Goal: Find specific page/section: Find specific page/section

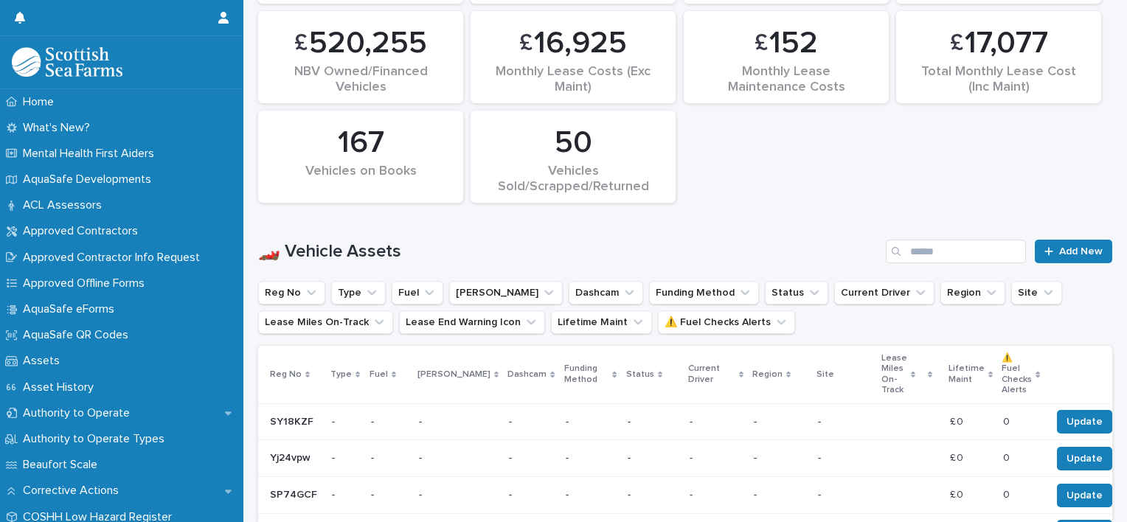
scroll to position [672, 0]
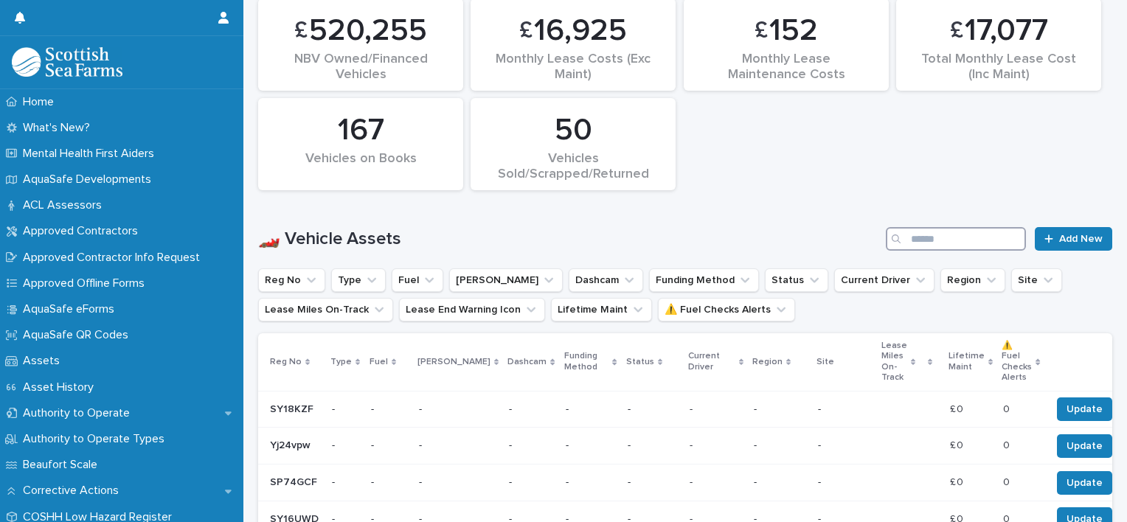
click at [913, 239] on input "Search" at bounding box center [956, 239] width 140 height 24
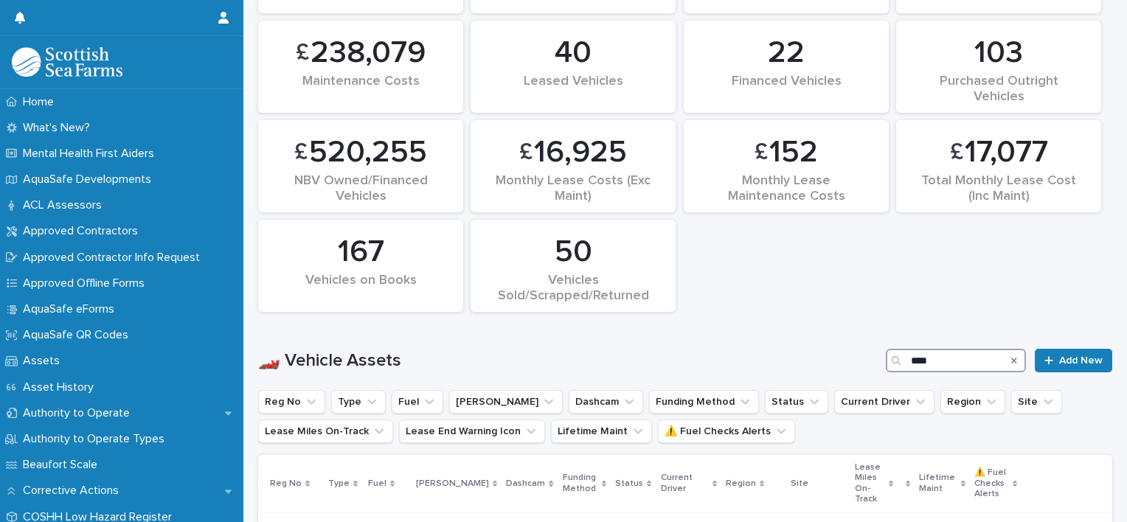
scroll to position [832, 0]
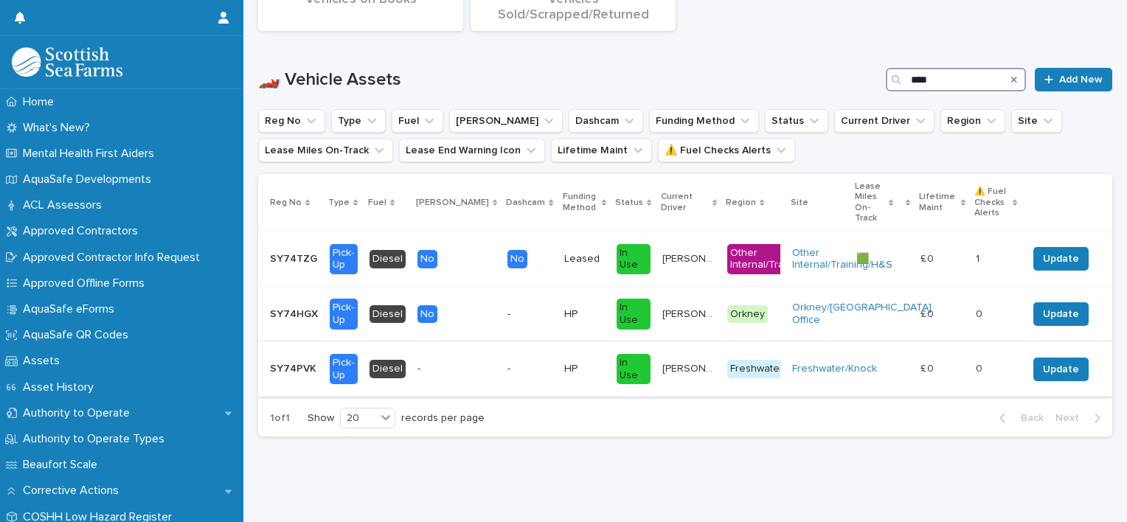
type input "****"
click at [289, 360] on p "SY74PVK" at bounding box center [294, 367] width 49 height 15
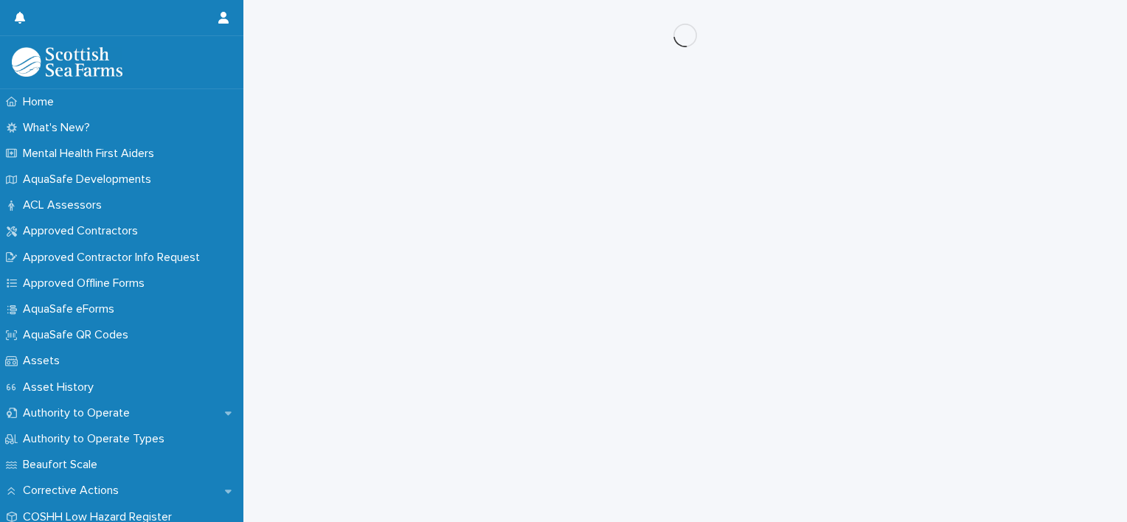
click at [289, 352] on div "Loading... Saving… Loading... Saving…" at bounding box center [685, 242] width 869 height 485
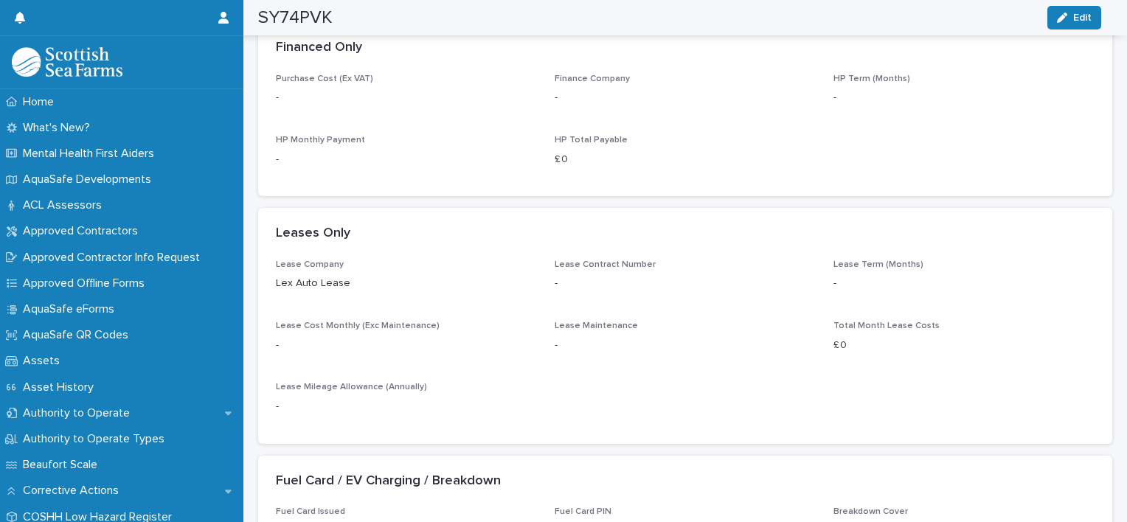
scroll to position [1180, 0]
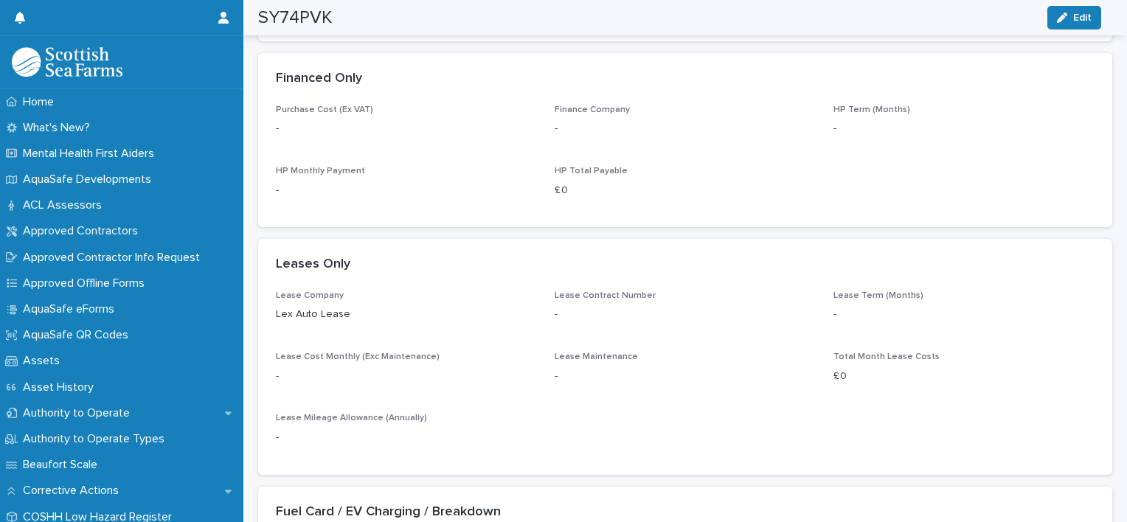
click at [1082, 300] on p "Lease Term (Months)" at bounding box center [963, 296] width 261 height 10
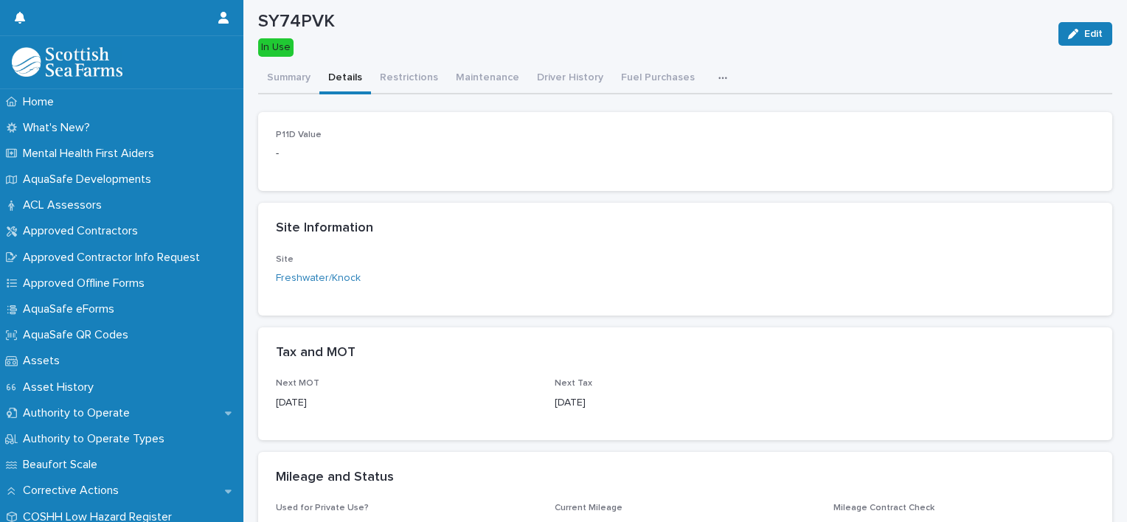
scroll to position [0, 0]
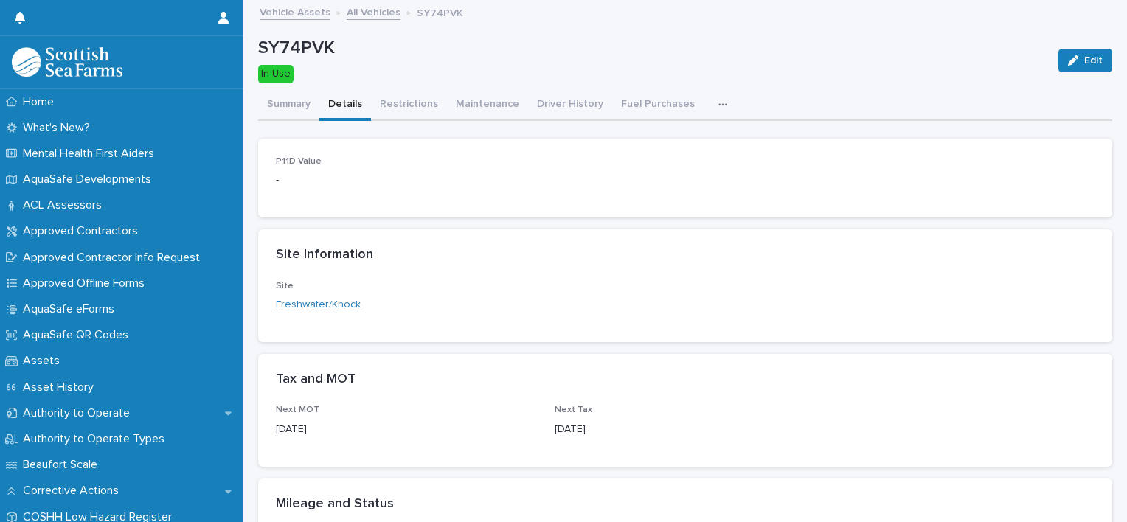
click at [369, 9] on link "All Vehicles" at bounding box center [374, 11] width 54 height 17
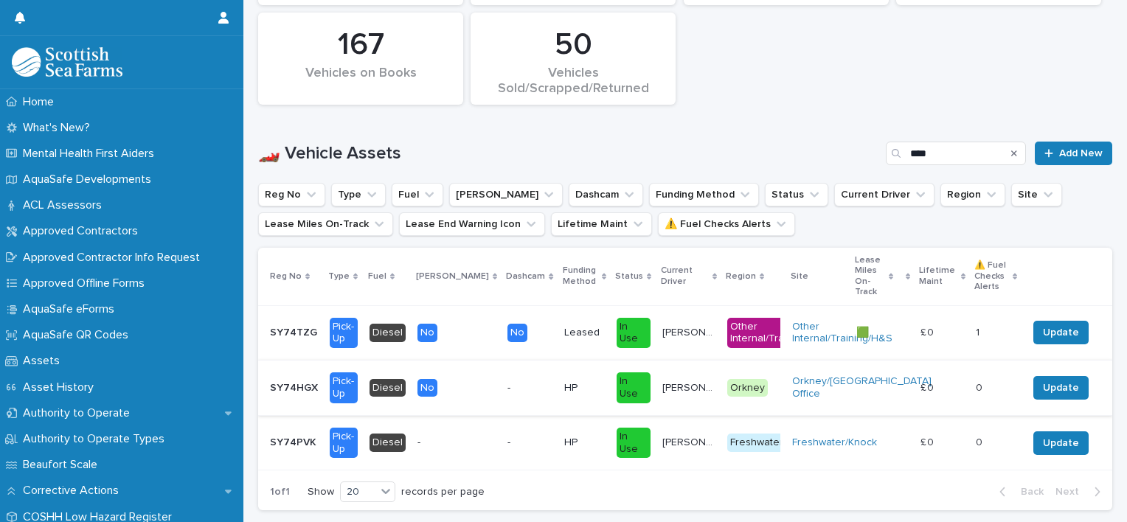
scroll to position [761, 0]
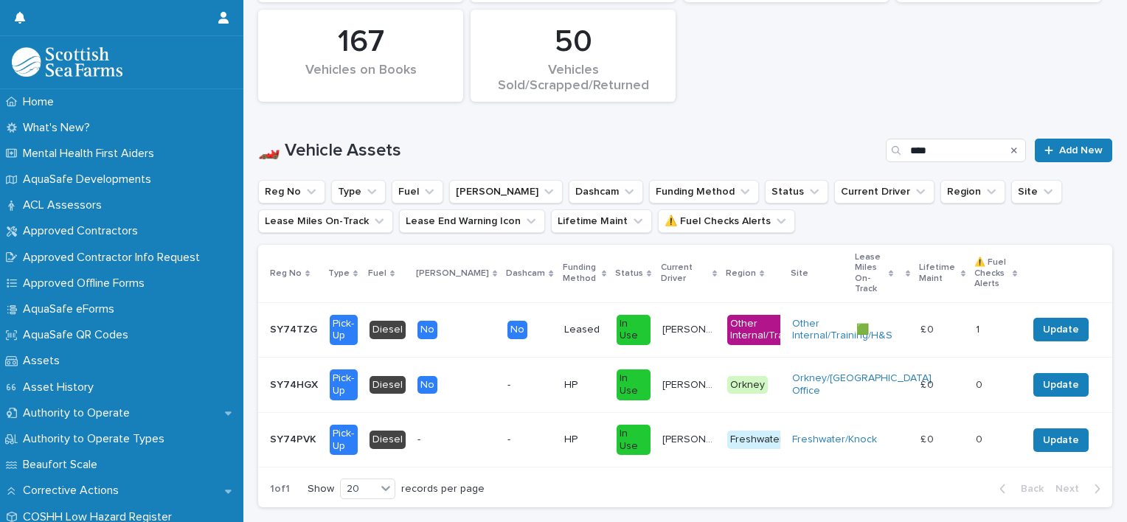
click at [294, 376] on p "SY74HGX" at bounding box center [295, 383] width 51 height 15
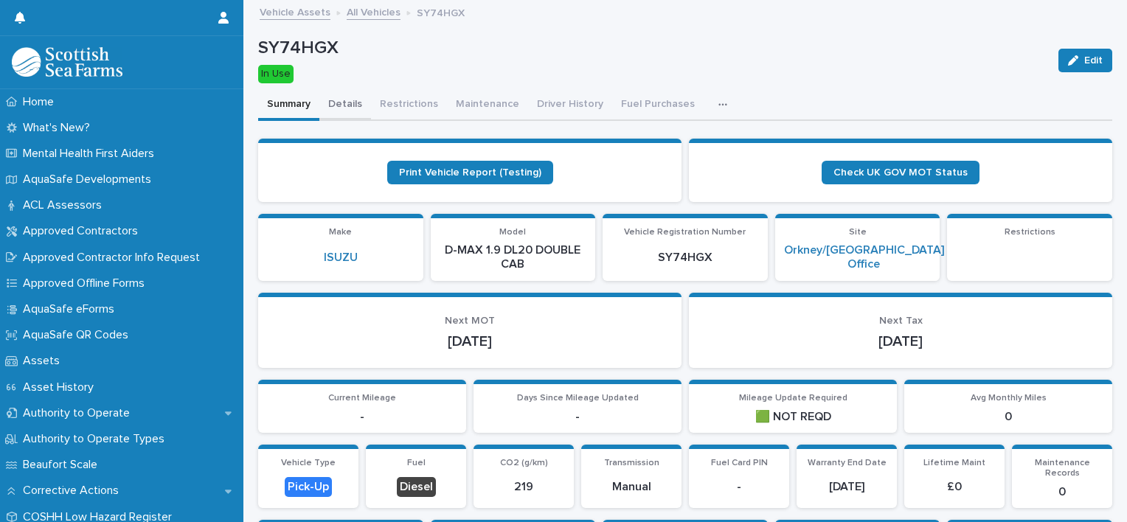
click at [355, 98] on button "Details" at bounding box center [345, 105] width 52 height 31
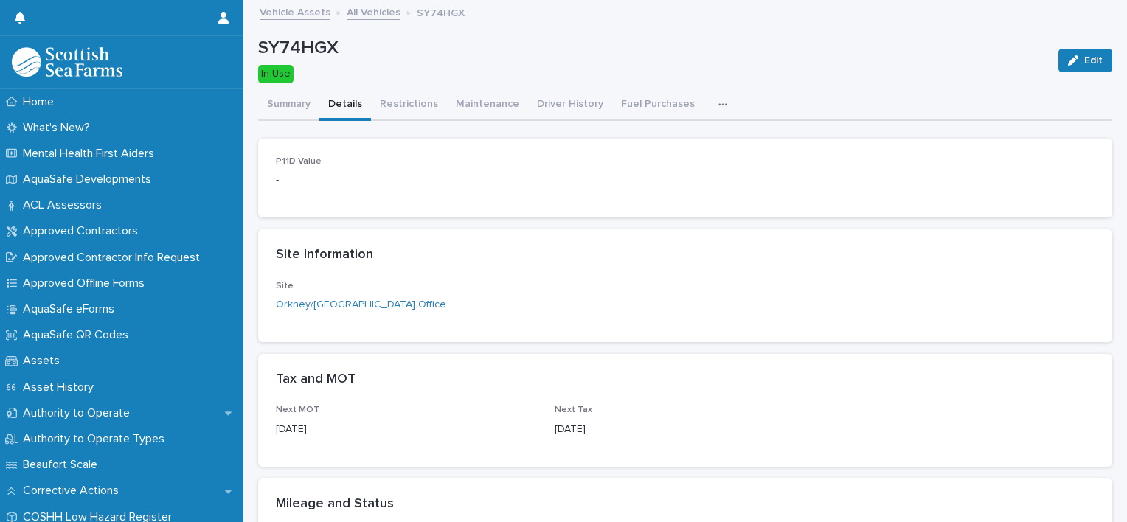
click at [354, 13] on link "All Vehicles" at bounding box center [374, 11] width 54 height 17
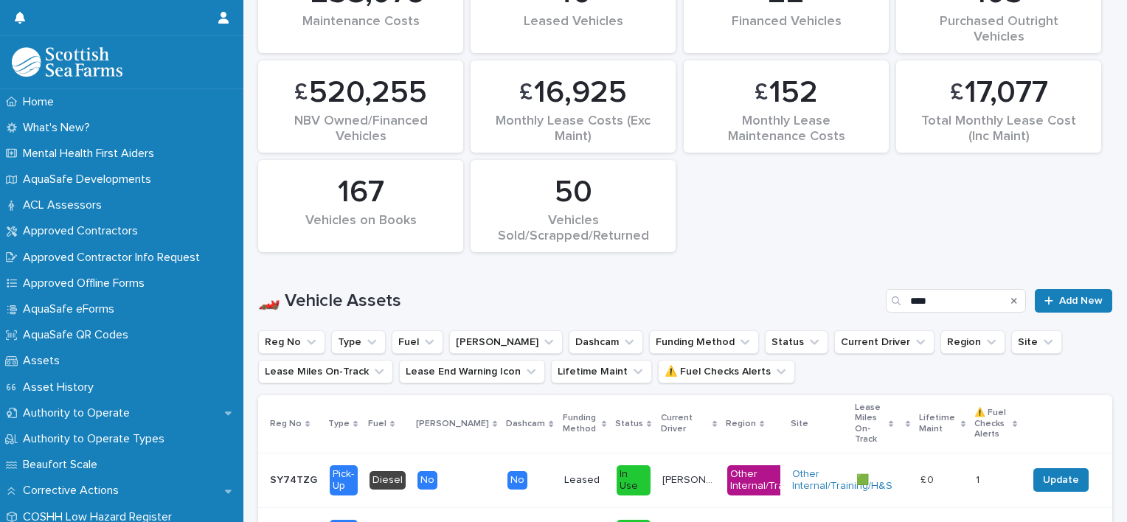
scroll to position [613, 0]
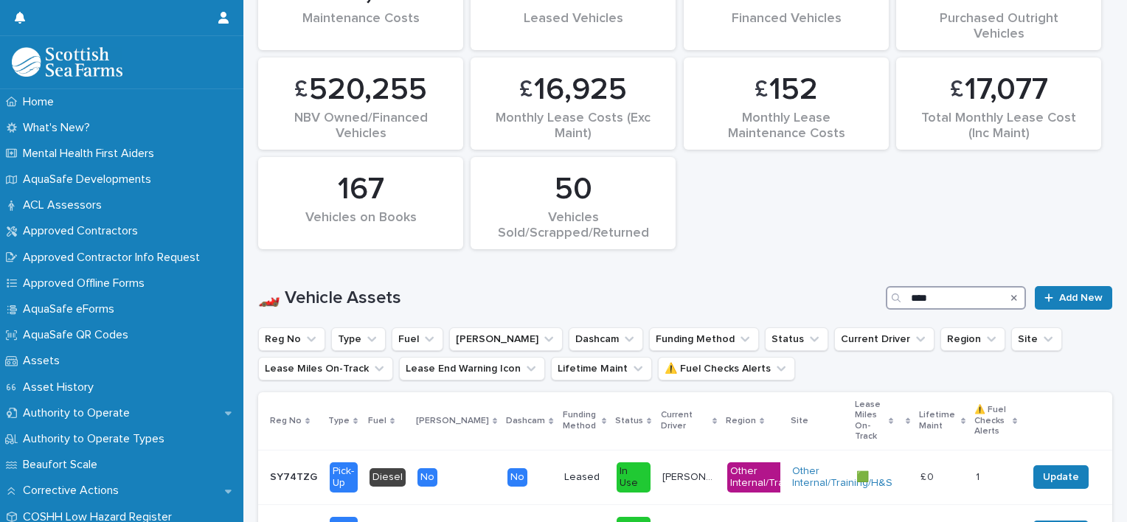
drag, startPoint x: 928, startPoint y: 296, endPoint x: 843, endPoint y: 291, distance: 85.7
click at [843, 291] on div "🏎️ Vehicle Assets **** Add New" at bounding box center [685, 298] width 854 height 24
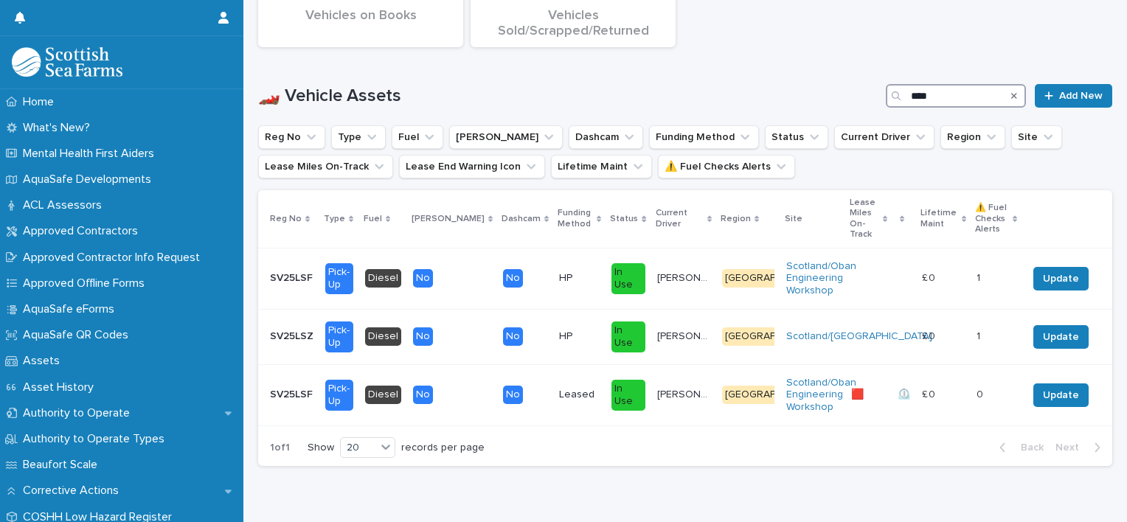
scroll to position [844, 0]
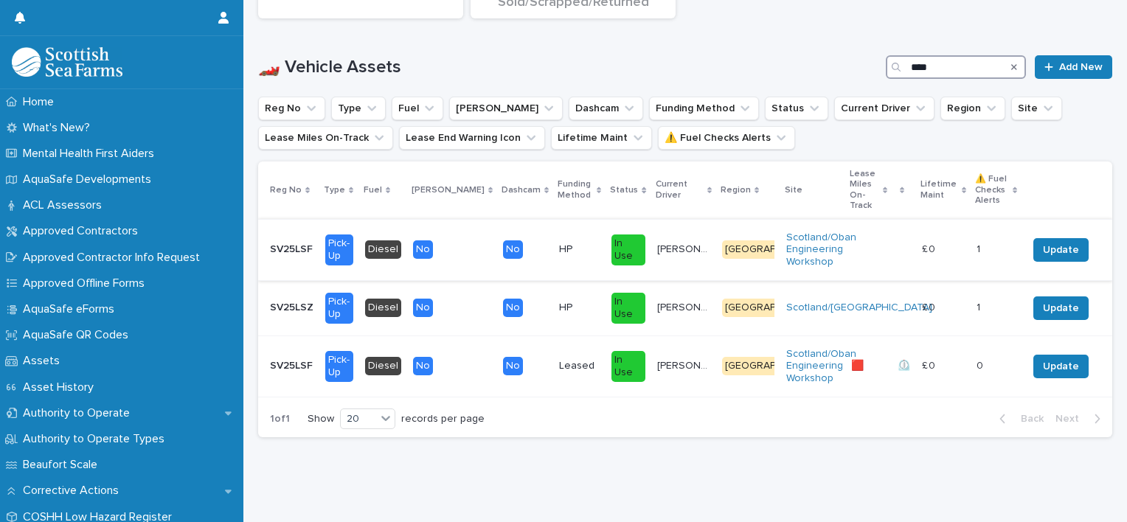
type input "****"
click at [296, 240] on p "SV25LSF" at bounding box center [293, 247] width 46 height 15
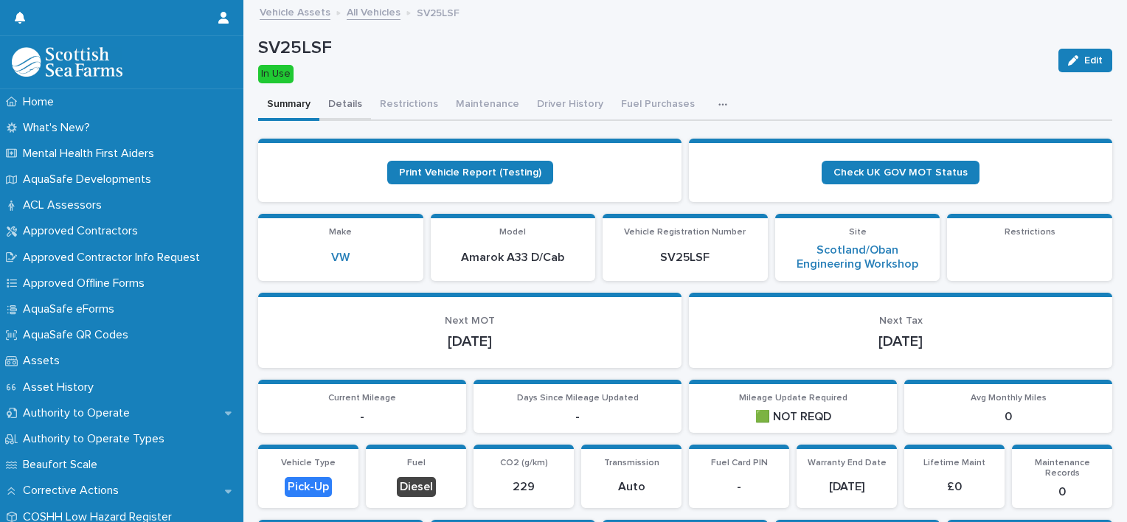
click at [345, 105] on button "Details" at bounding box center [345, 105] width 52 height 31
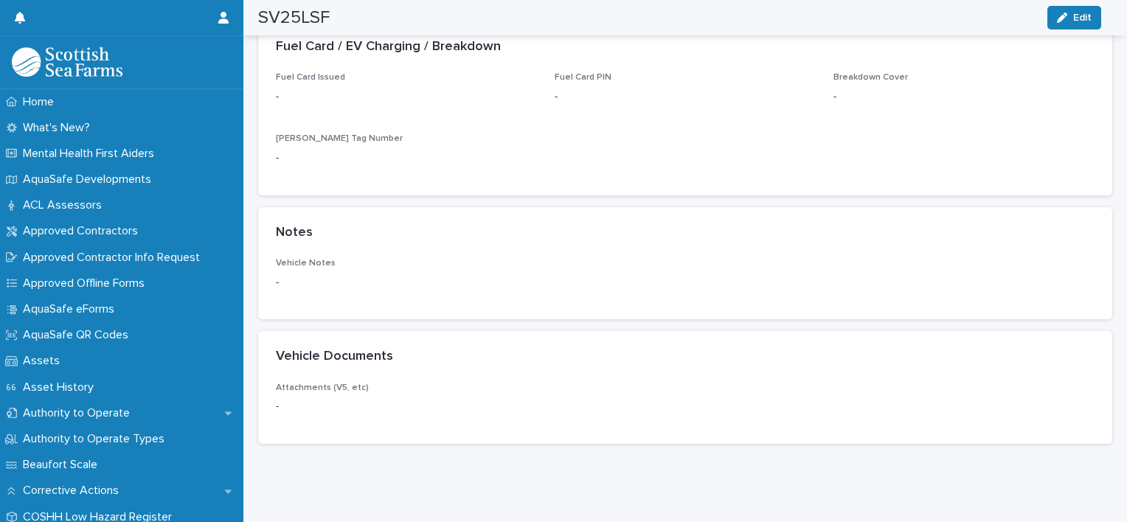
scroll to position [1669, 0]
